Goal: Task Accomplishment & Management: Use online tool/utility

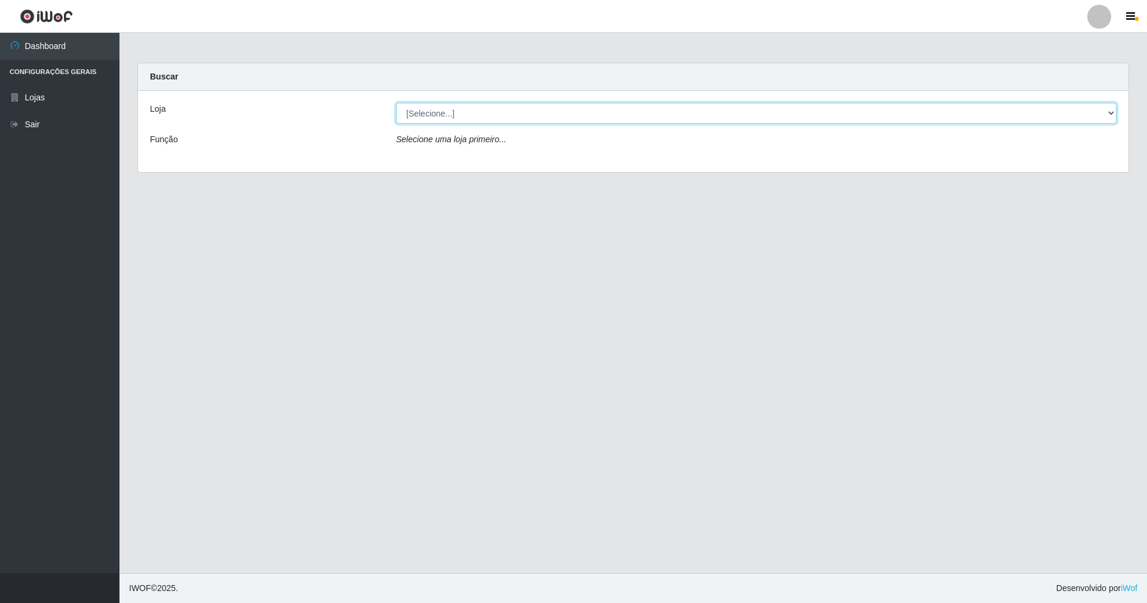
click at [936, 115] on select "[Selecione...] SuperShow - Asa Norte" at bounding box center [756, 113] width 720 height 21
select select "71"
click at [396, 103] on select "[Selecione...] SuperShow - Asa Norte" at bounding box center [756, 113] width 720 height 21
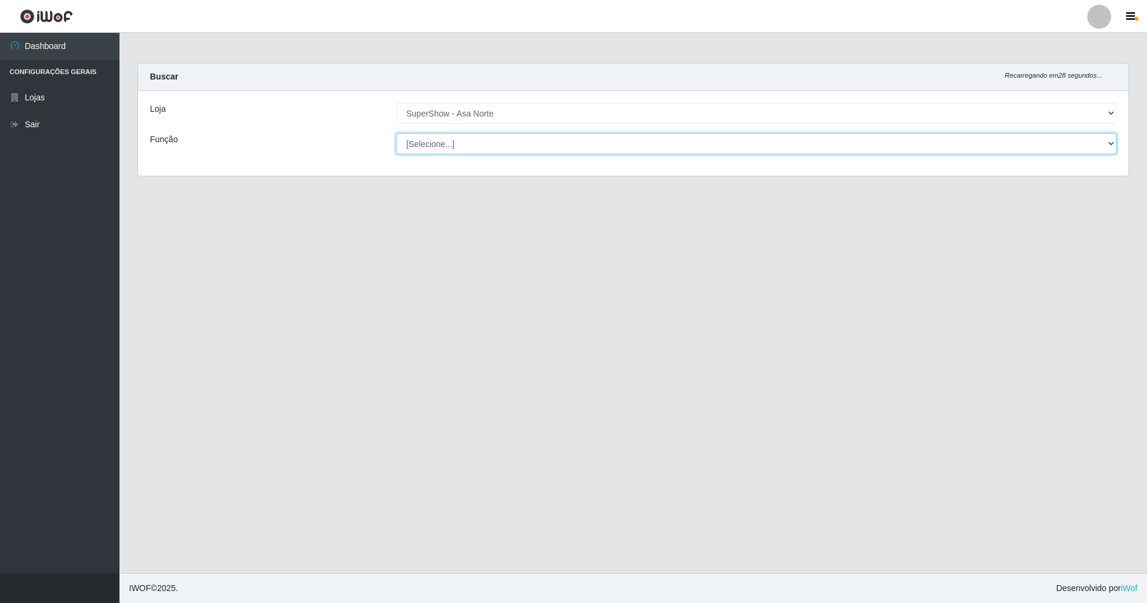
click at [842, 146] on select "[Selecione...] ASG ASG + ASG ++ Auxiliar de Depósito Auxiliar de Depósito + Aux…" at bounding box center [756, 143] width 720 height 21
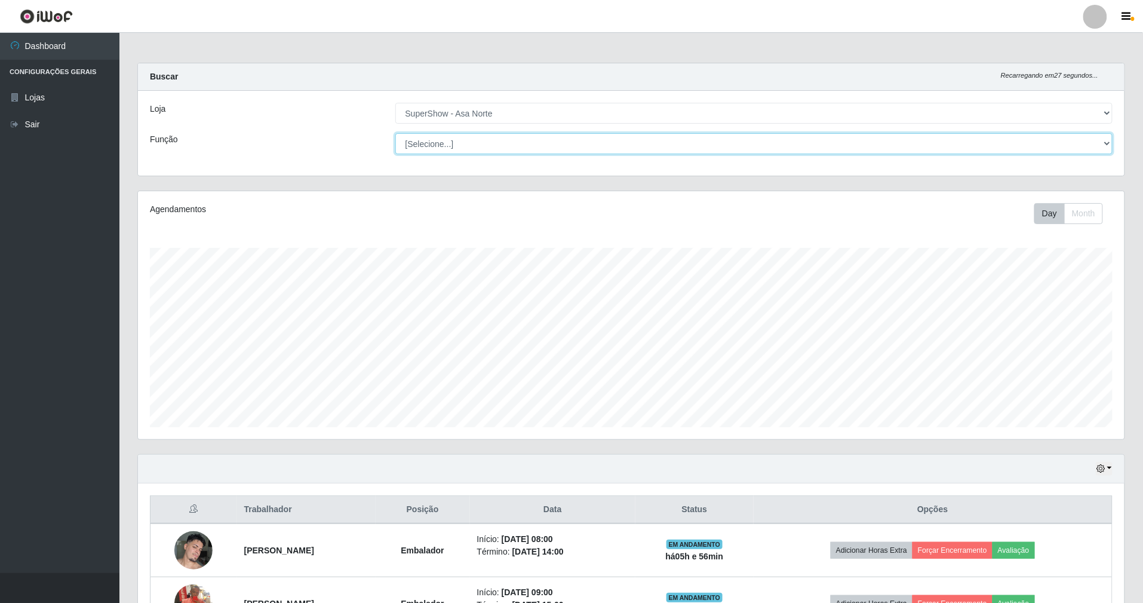
scroll to position [248, 987]
click at [395, 133] on select "[Selecione...] ASG ASG + ASG ++ Auxiliar de Depósito Auxiliar de Depósito + Aux…" at bounding box center [754, 143] width 718 height 21
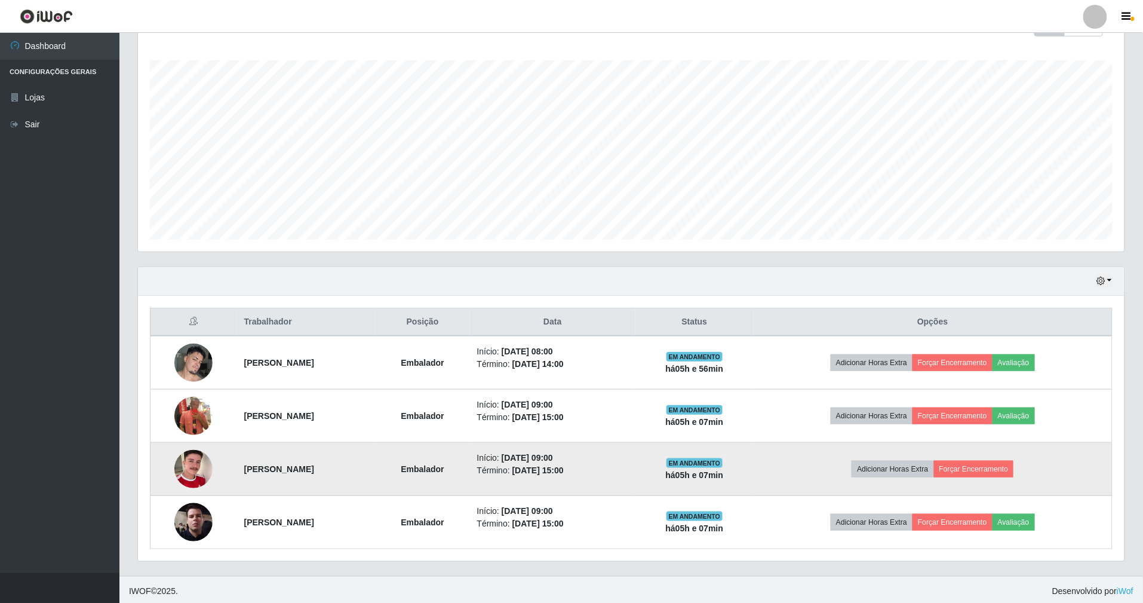
scroll to position [193, 0]
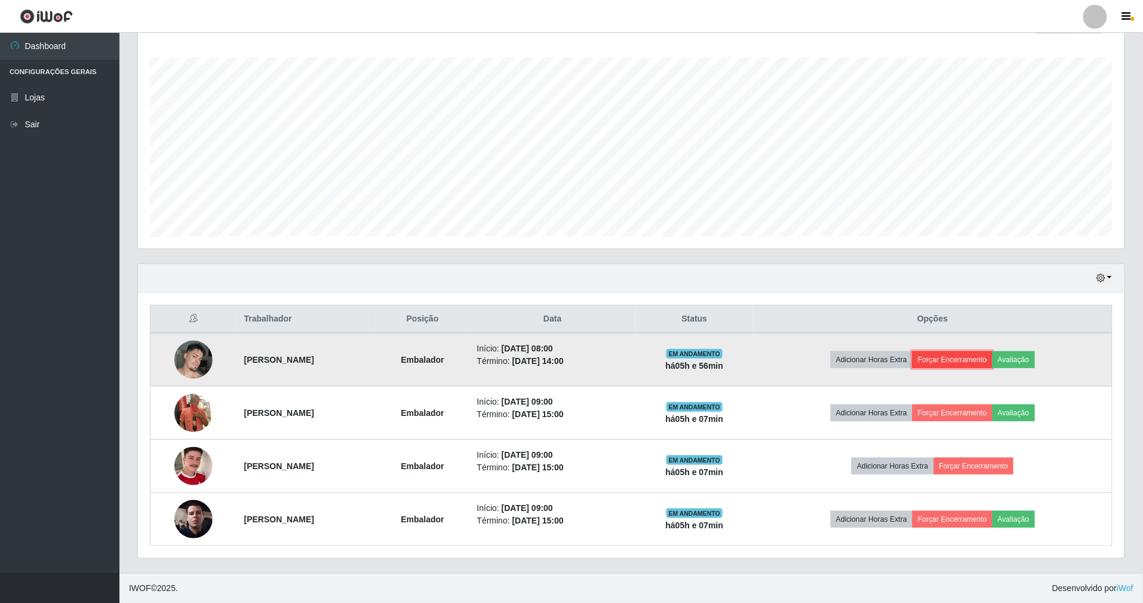
click at [992, 354] on button "Forçar Encerramento" at bounding box center [952, 359] width 80 height 17
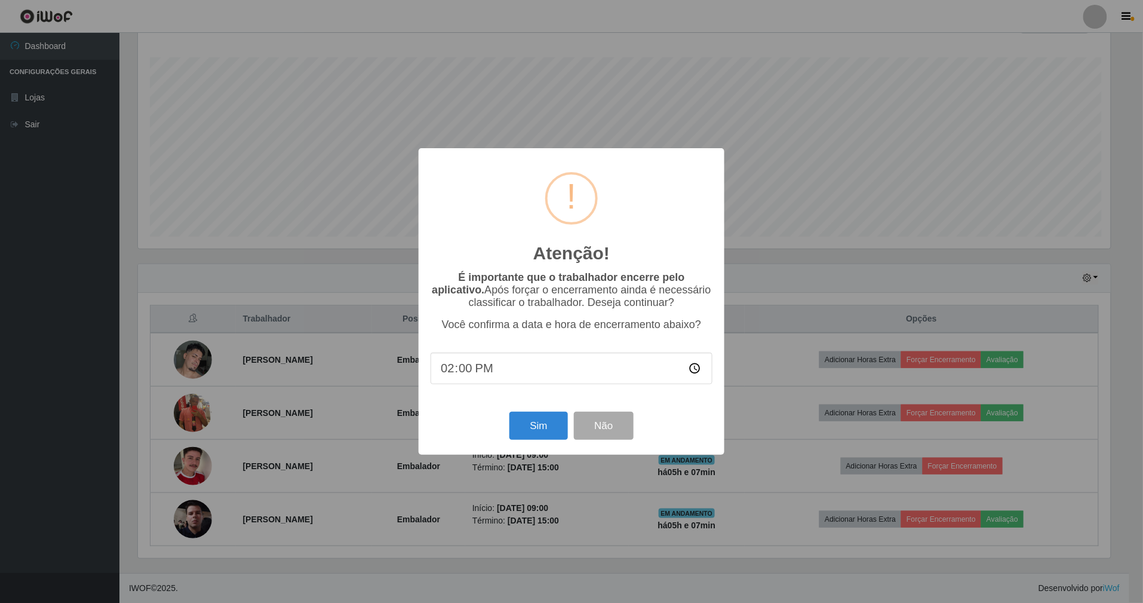
scroll to position [248, 976]
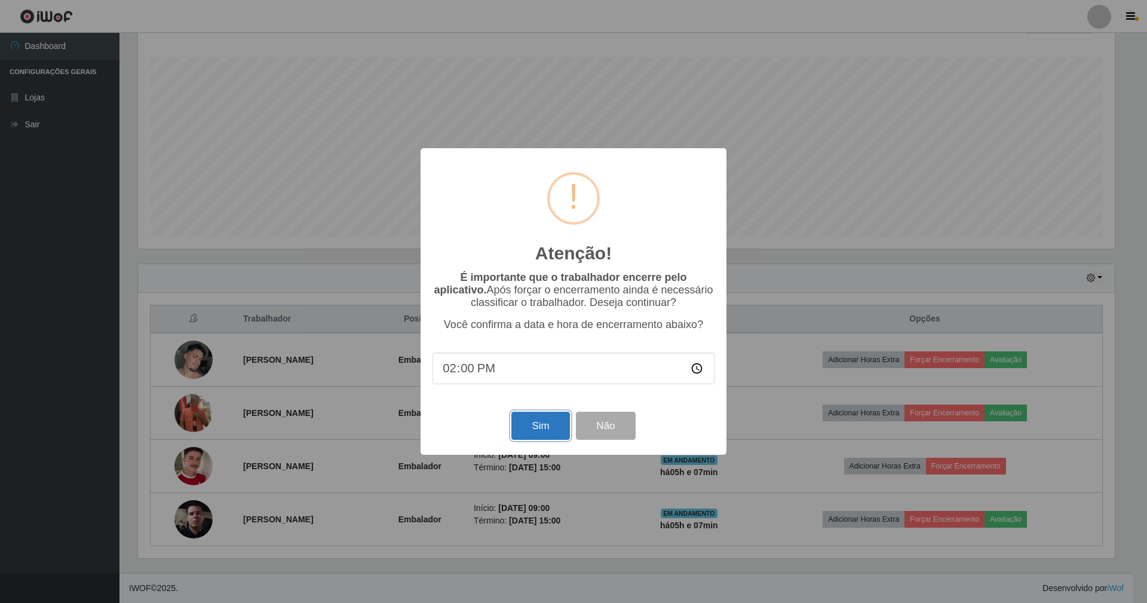
click at [543, 436] on button "Sim" at bounding box center [540, 425] width 58 height 28
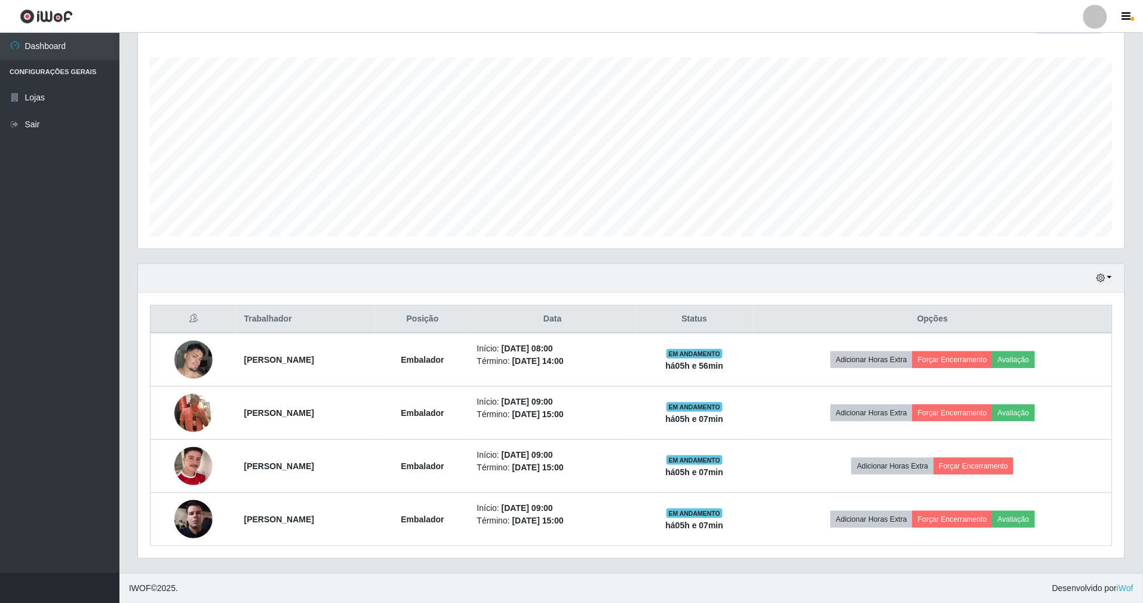
scroll to position [248, 990]
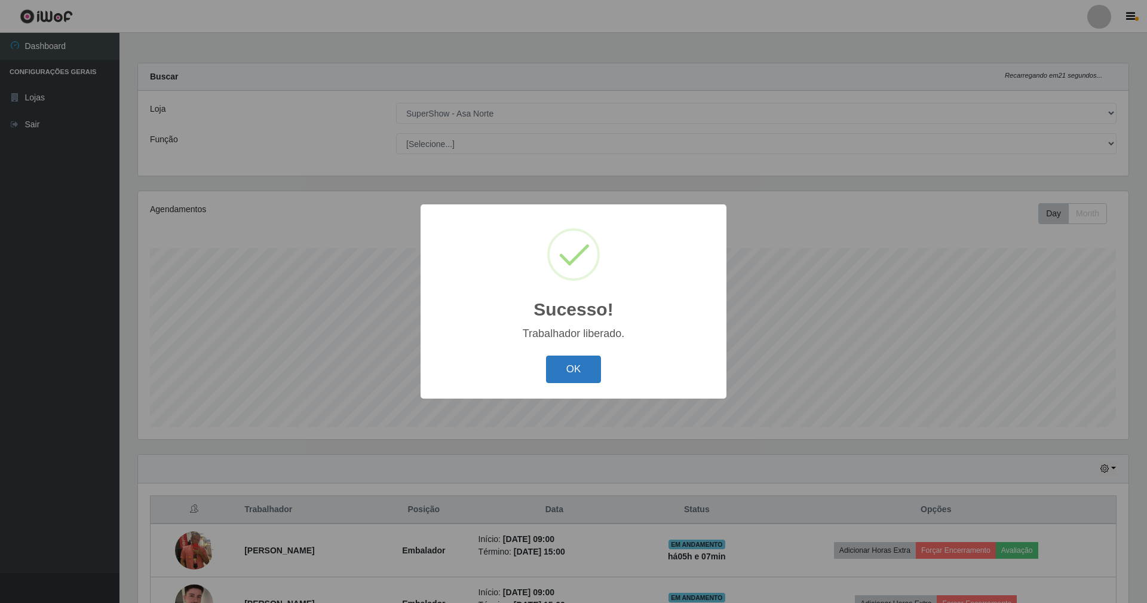
click at [546, 355] on button "OK" at bounding box center [574, 369] width 56 height 28
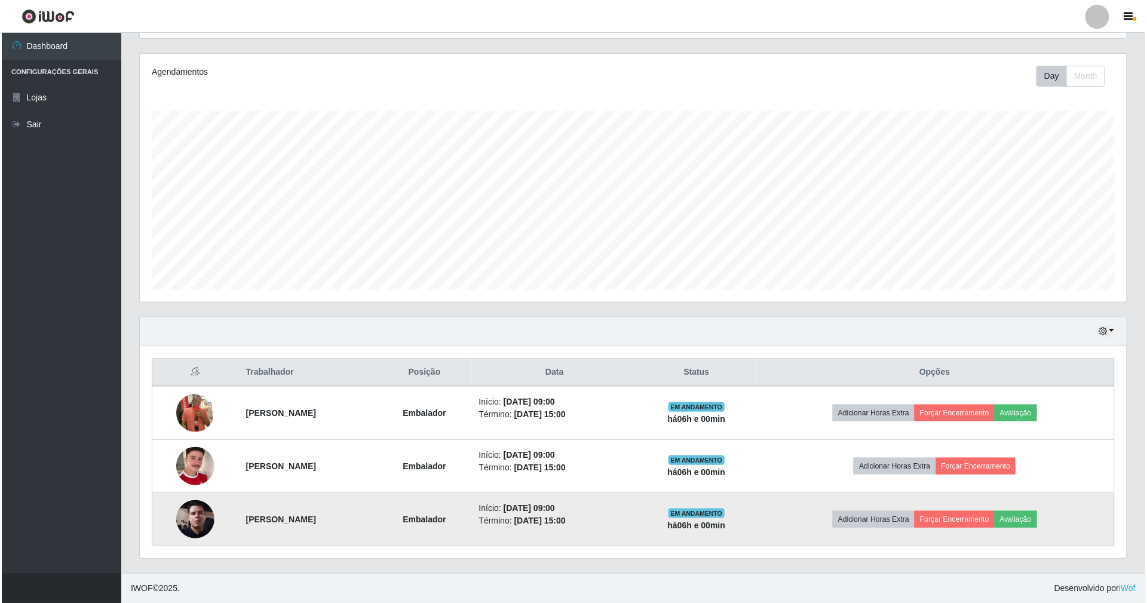
scroll to position [140, 0]
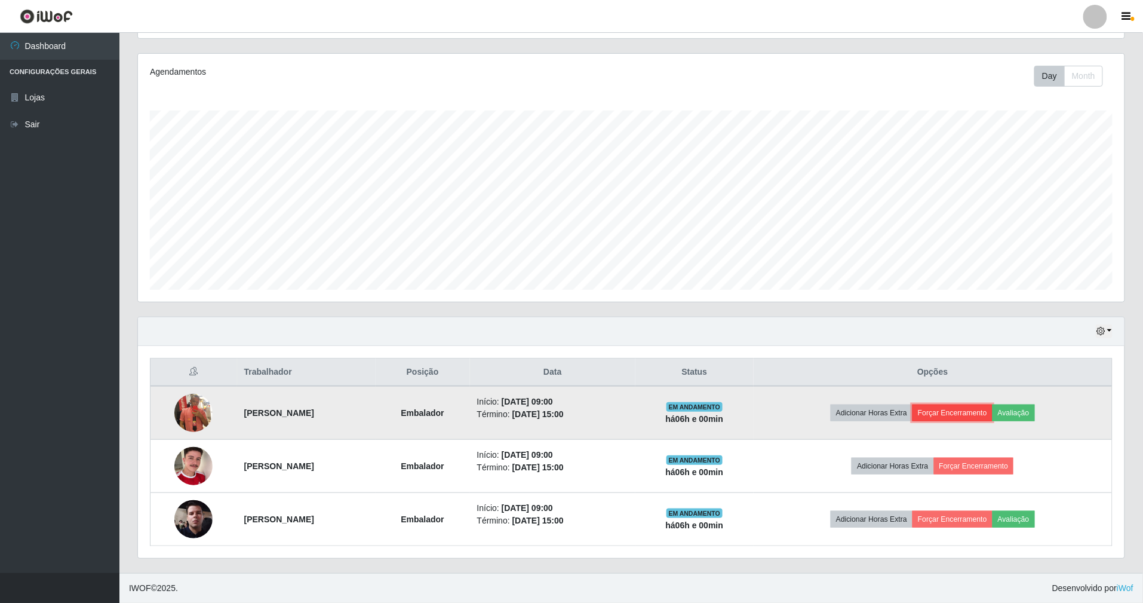
click at [993, 407] on button "Forçar Encerramento" at bounding box center [952, 412] width 80 height 17
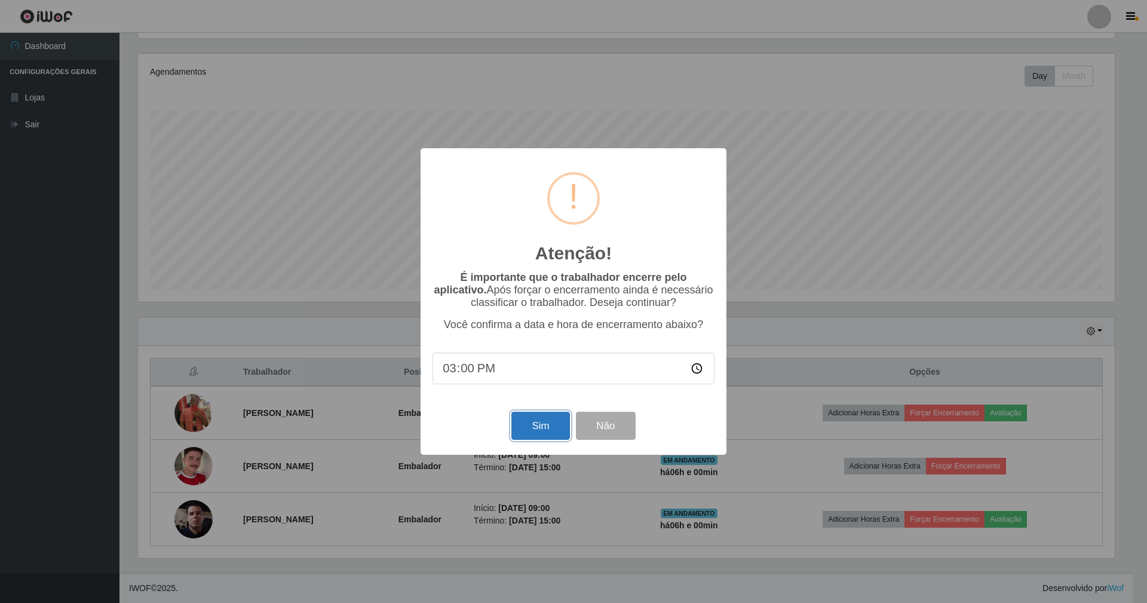
click at [542, 436] on button "Sim" at bounding box center [540, 425] width 58 height 28
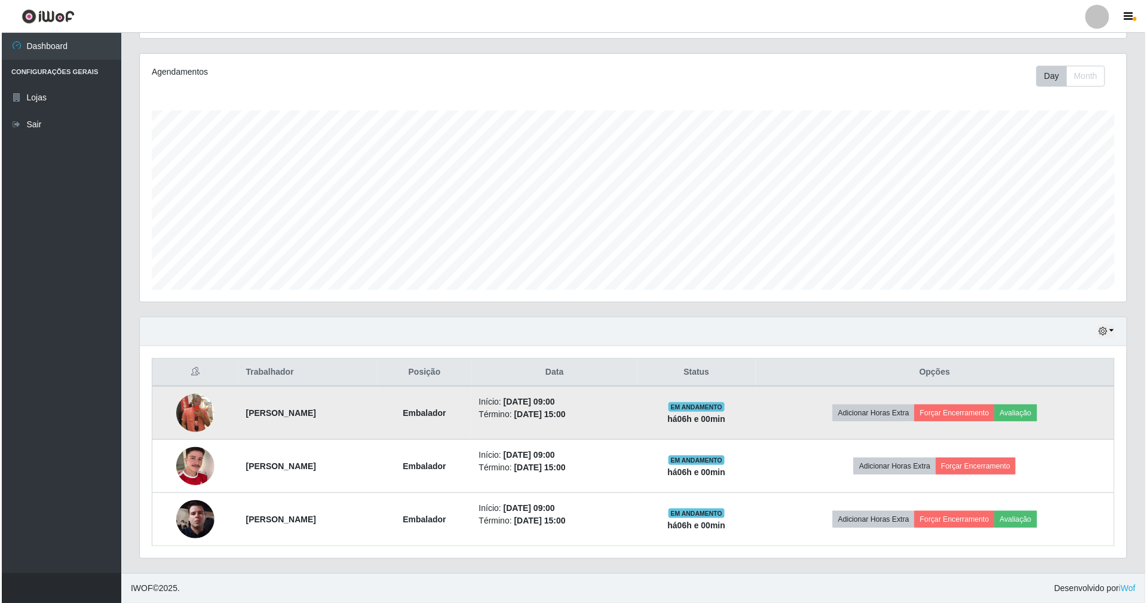
scroll to position [0, 0]
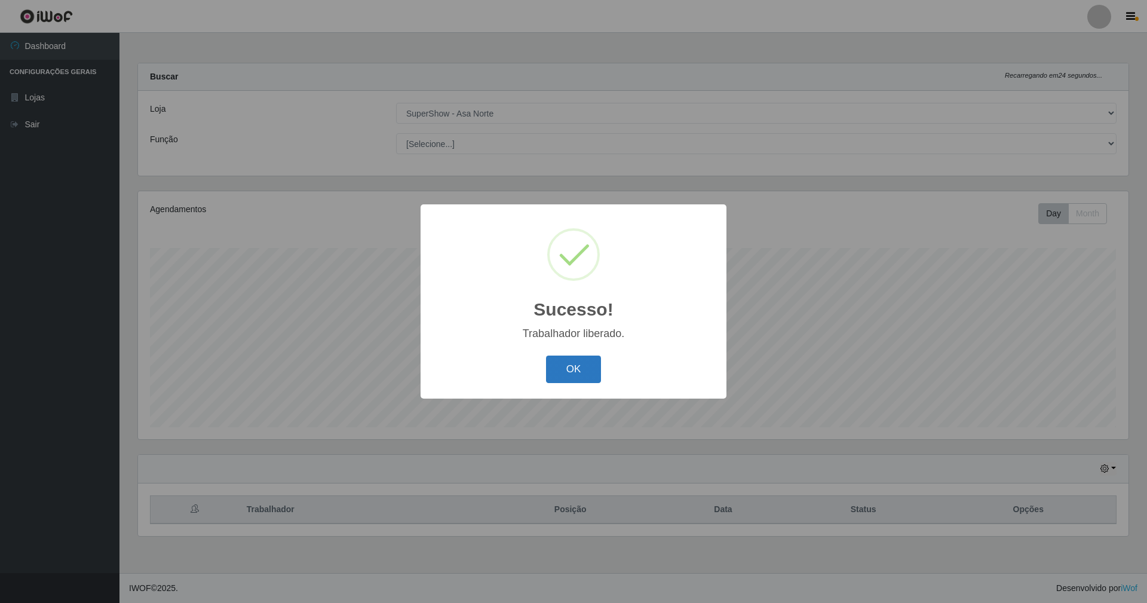
click at [574, 373] on button "OK" at bounding box center [574, 369] width 56 height 28
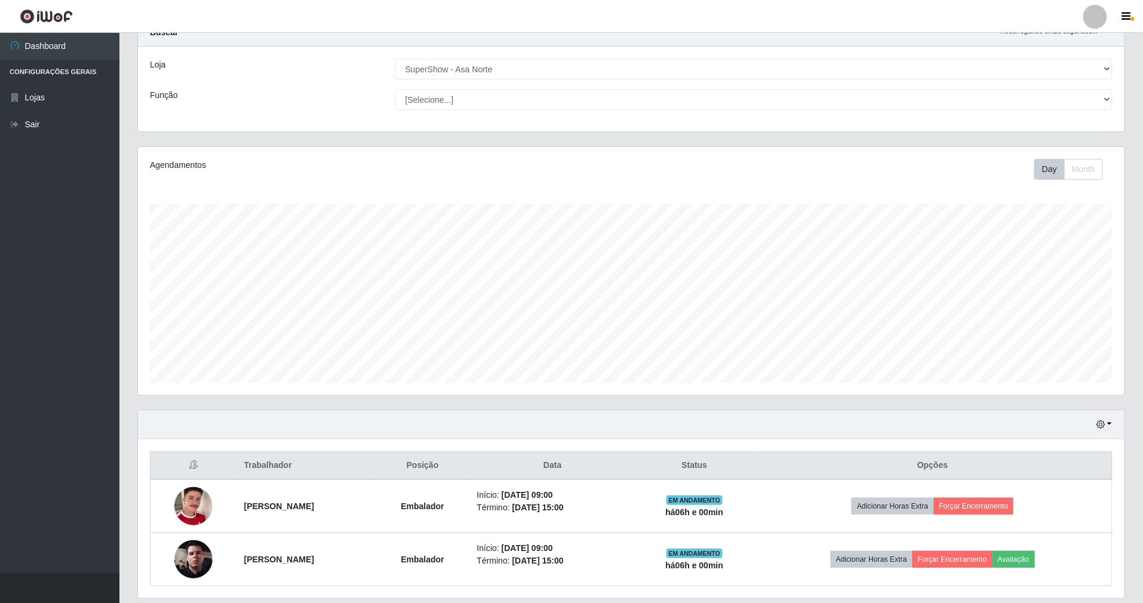
scroll to position [87, 0]
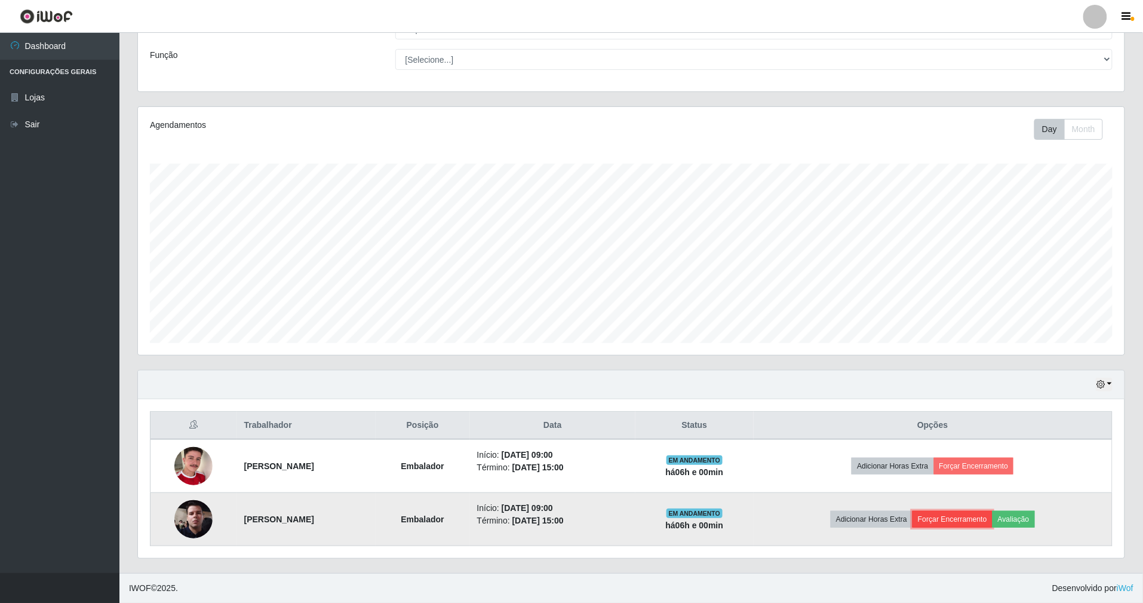
click at [984, 514] on button "Forçar Encerramento" at bounding box center [952, 519] width 80 height 17
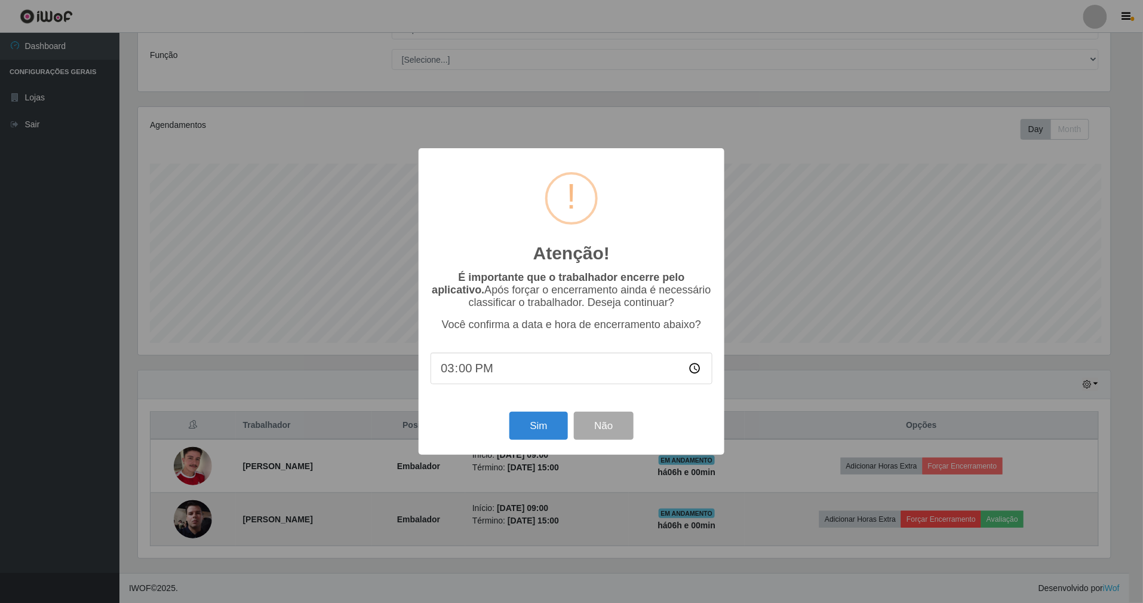
scroll to position [248, 976]
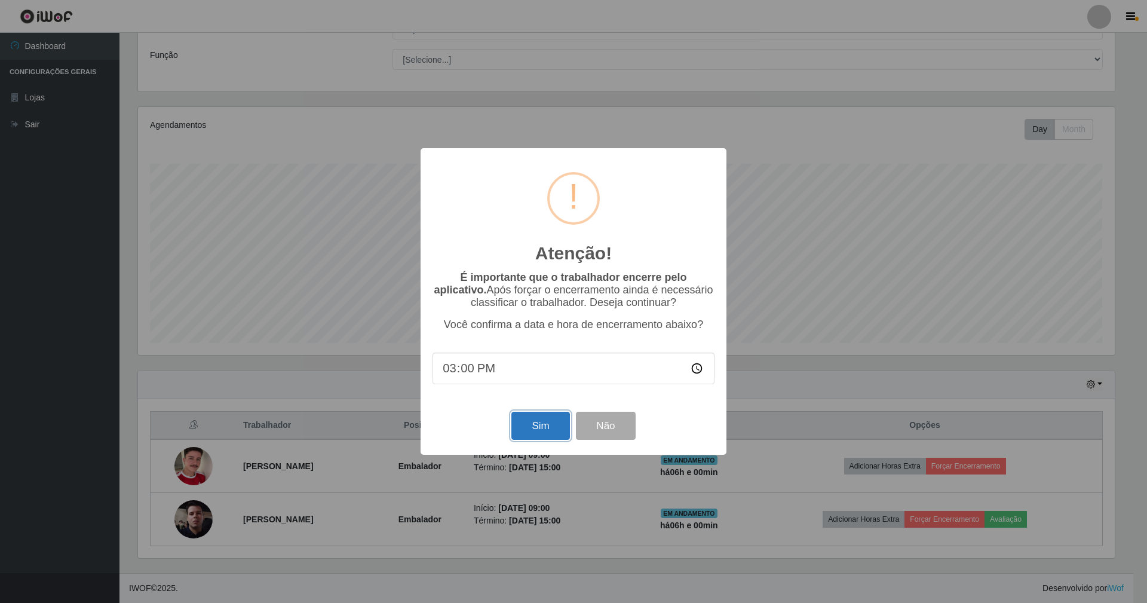
click at [535, 435] on button "Sim" at bounding box center [540, 425] width 58 height 28
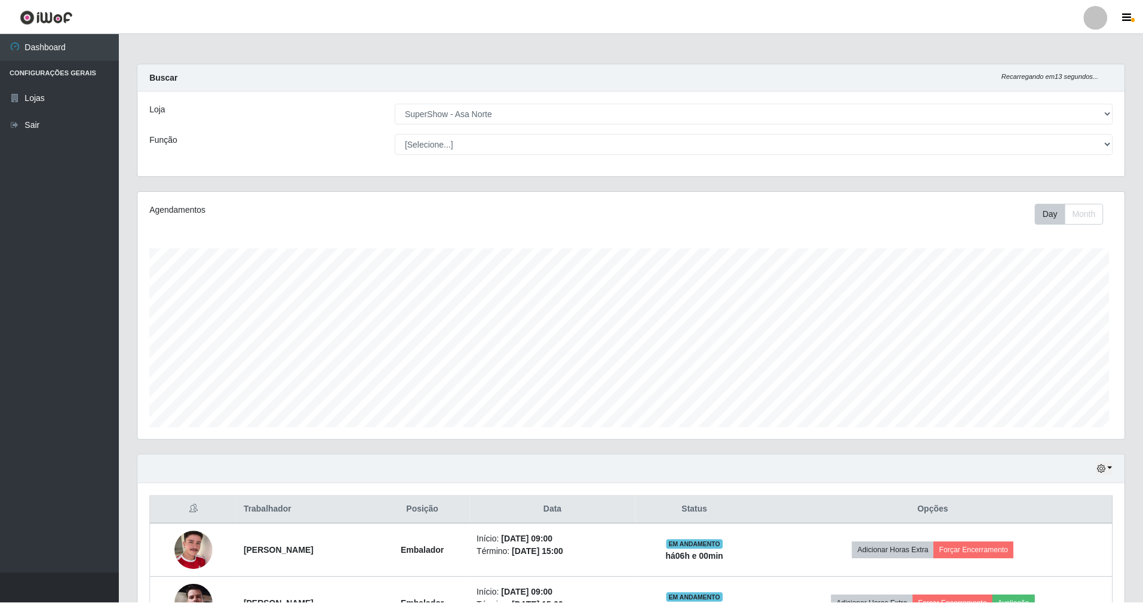
scroll to position [248, 990]
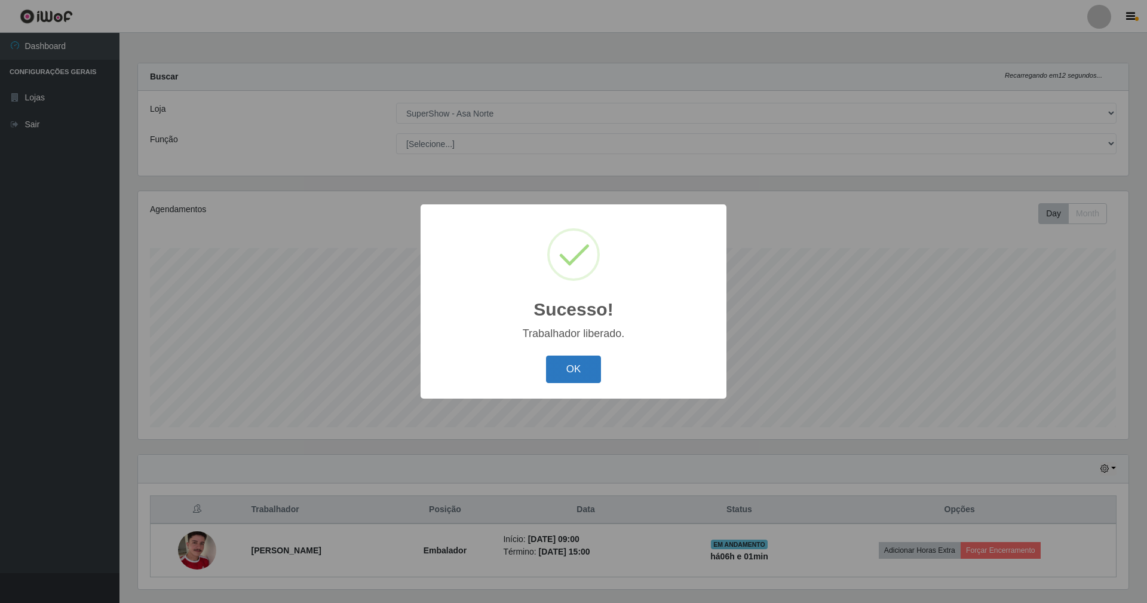
click at [571, 368] on button "OK" at bounding box center [574, 369] width 56 height 28
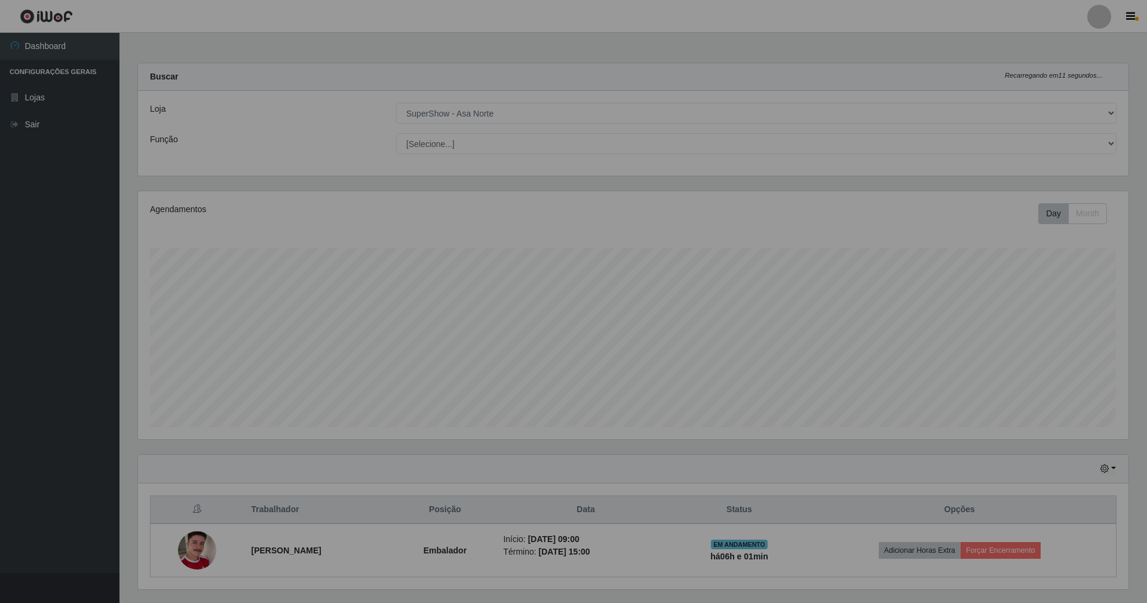
scroll to position [596929, 596191]
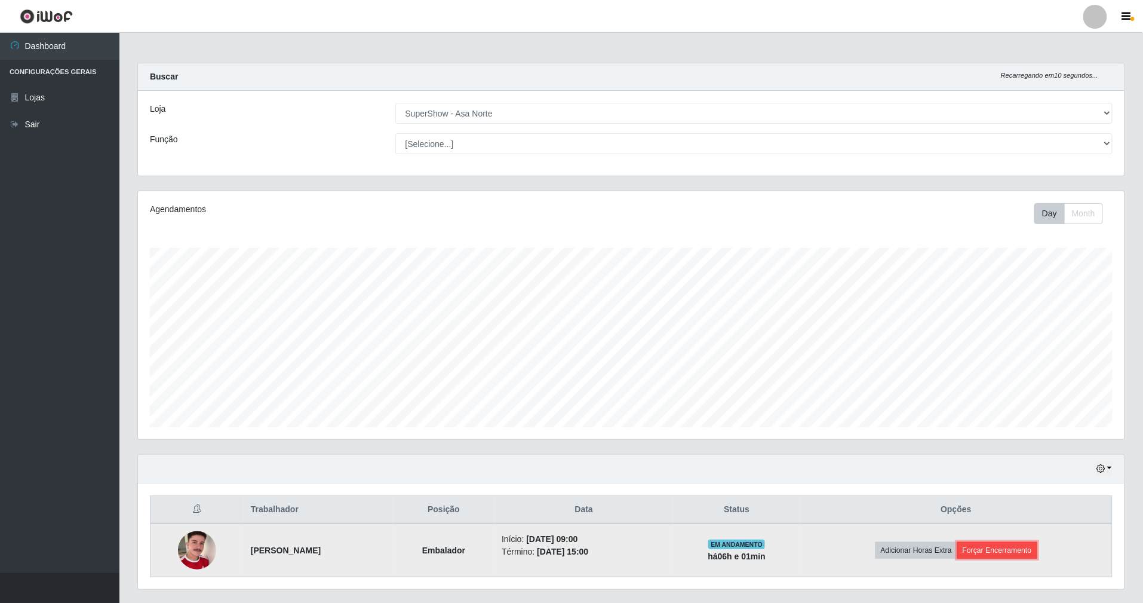
click at [1003, 547] on button "Forçar Encerramento" at bounding box center [997, 550] width 80 height 17
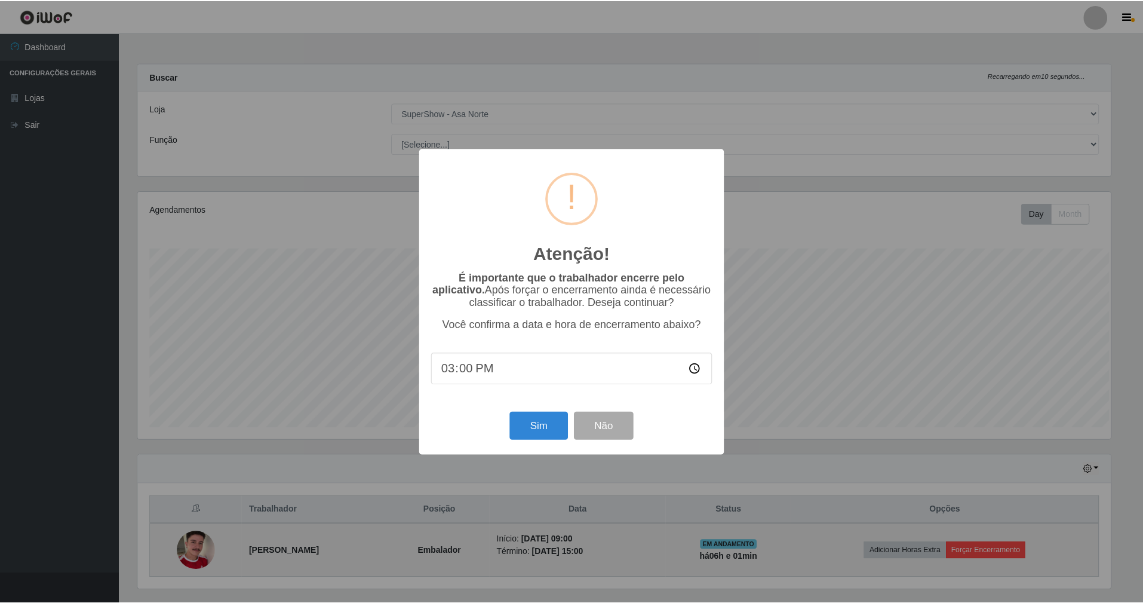
scroll to position [248, 976]
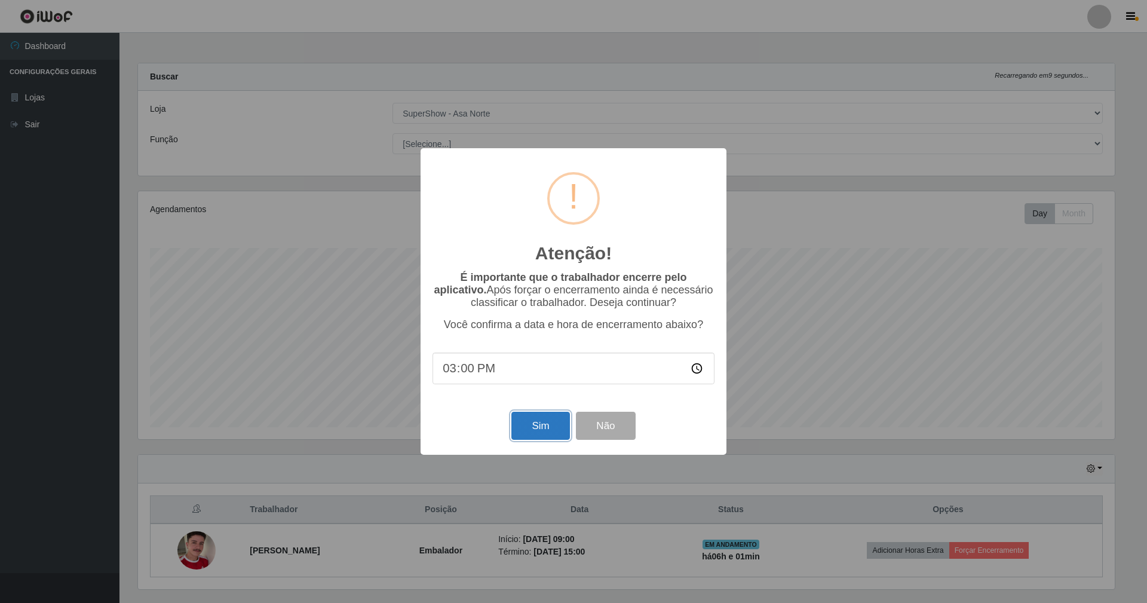
click at [545, 422] on button "Sim" at bounding box center [540, 425] width 58 height 28
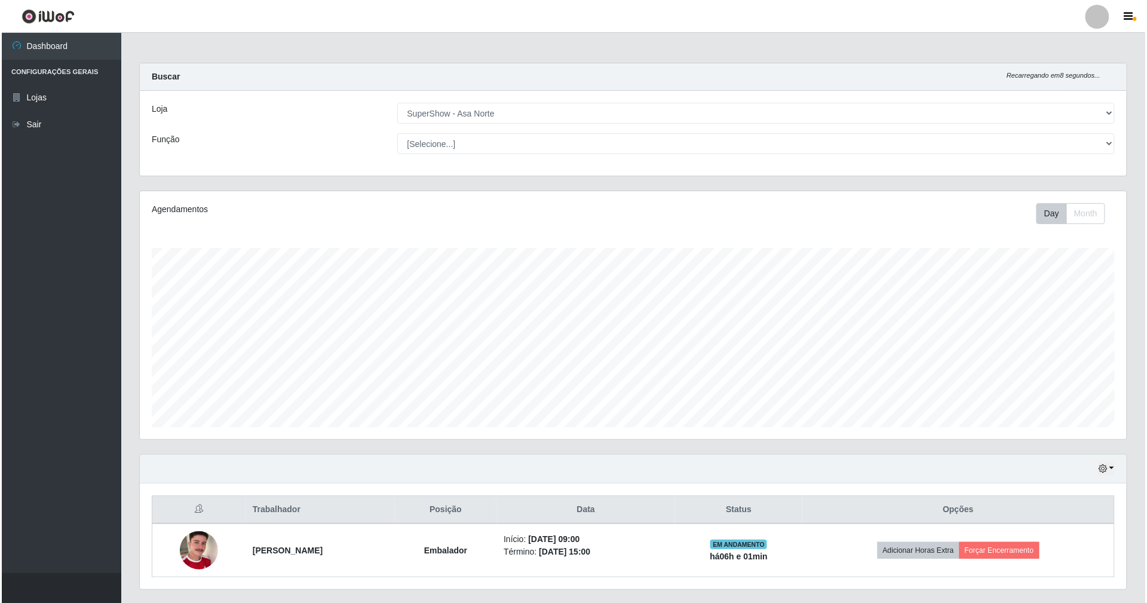
scroll to position [248, 990]
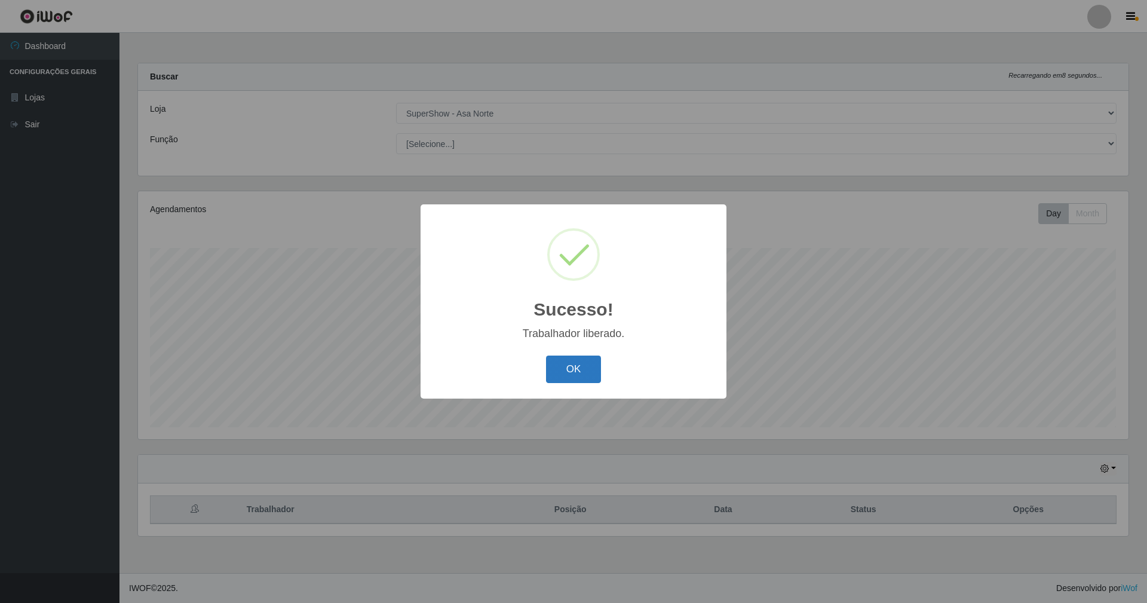
click at [582, 366] on button "OK" at bounding box center [574, 369] width 56 height 28
